Goal: Task Accomplishment & Management: Complete application form

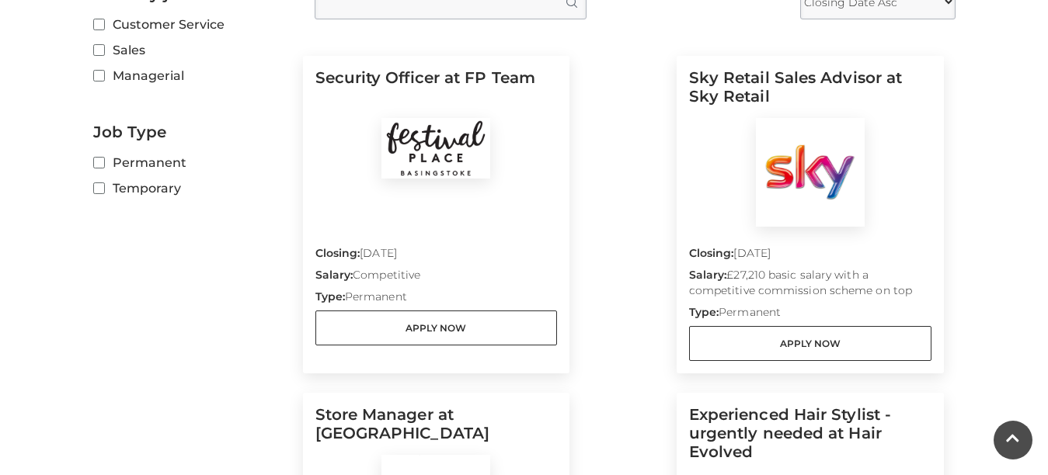
scroll to position [497, 0]
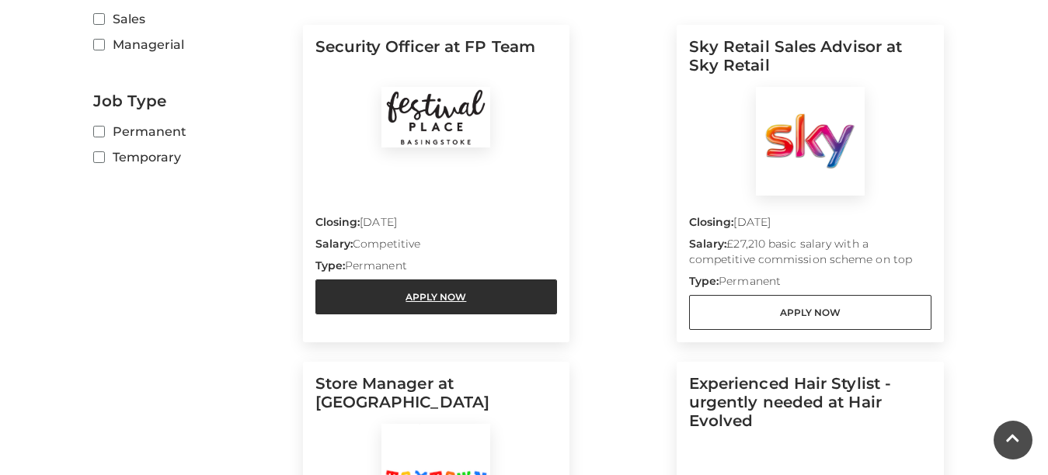
click at [440, 292] on link "Apply Now" at bounding box center [436, 297] width 242 height 35
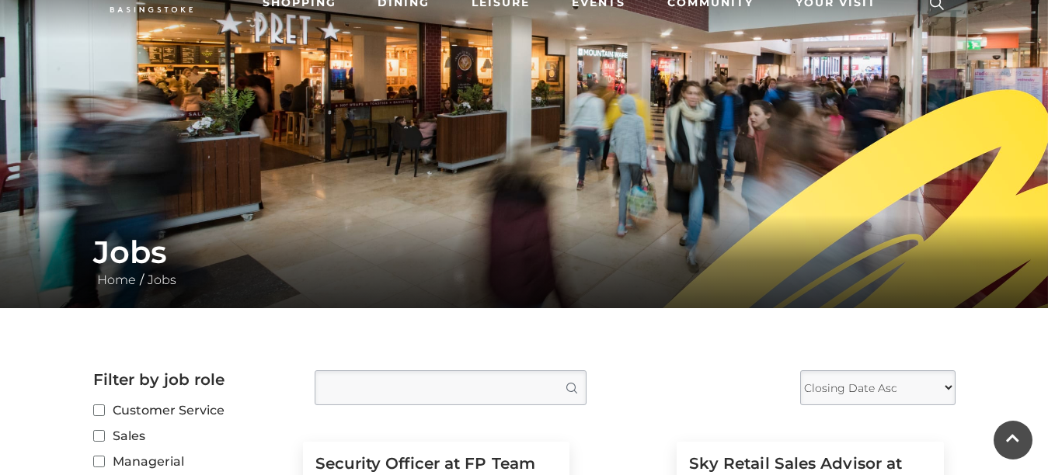
scroll to position [0, 0]
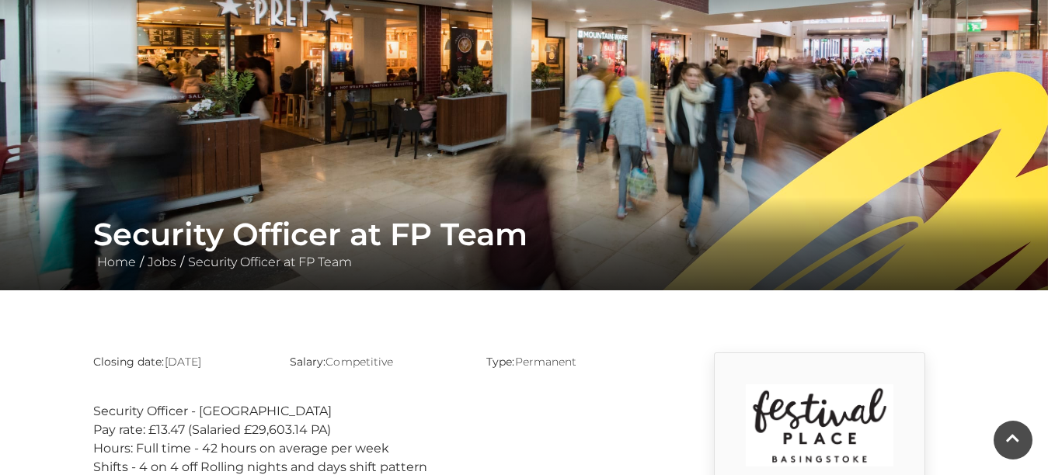
scroll to position [93, 0]
